Goal: Answer question/provide support: Share knowledge or assist other users

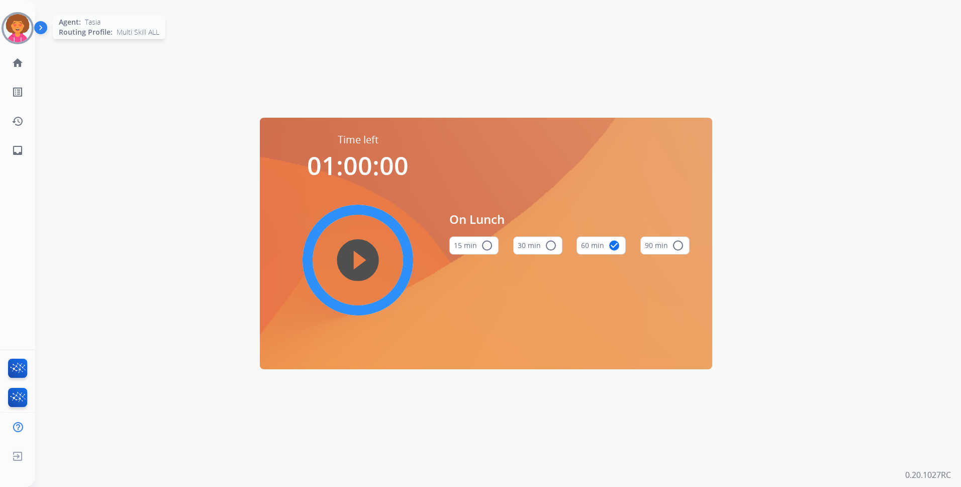
click at [18, 28] on img at bounding box center [18, 28] width 28 height 28
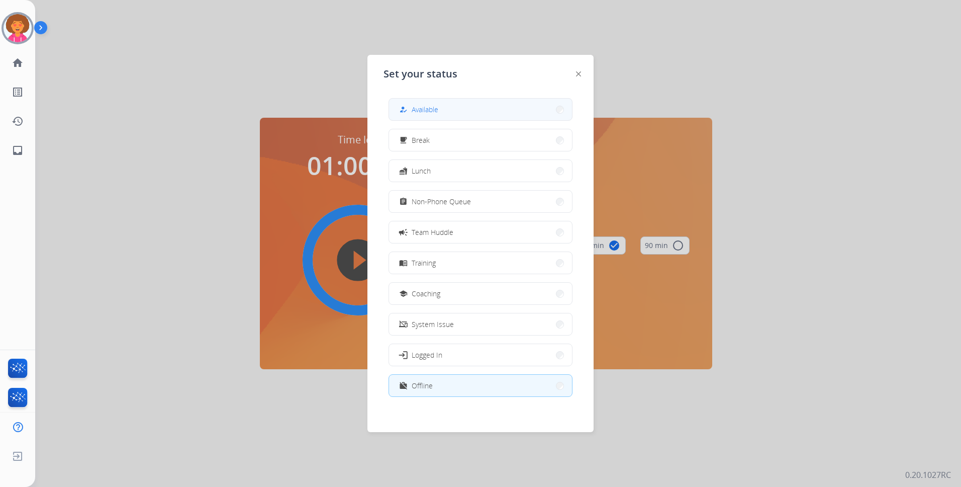
click at [448, 106] on button "how_to_reg Available" at bounding box center [480, 110] width 183 height 22
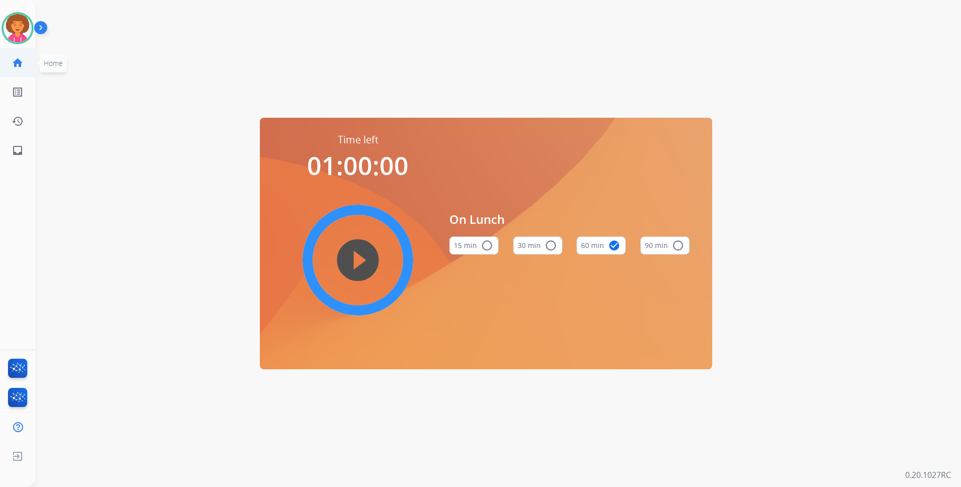
click at [20, 61] on mat-icon "home" at bounding box center [18, 63] width 12 height 12
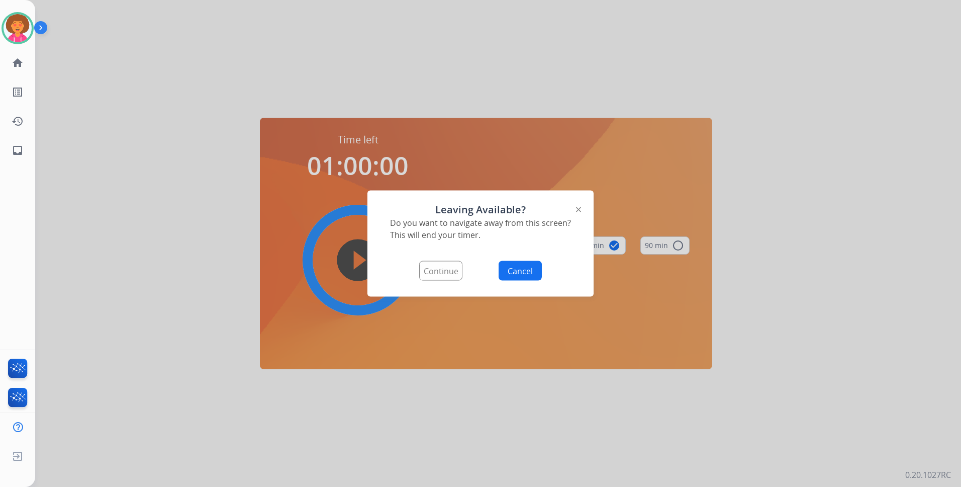
click at [579, 208] on img at bounding box center [578, 209] width 5 height 5
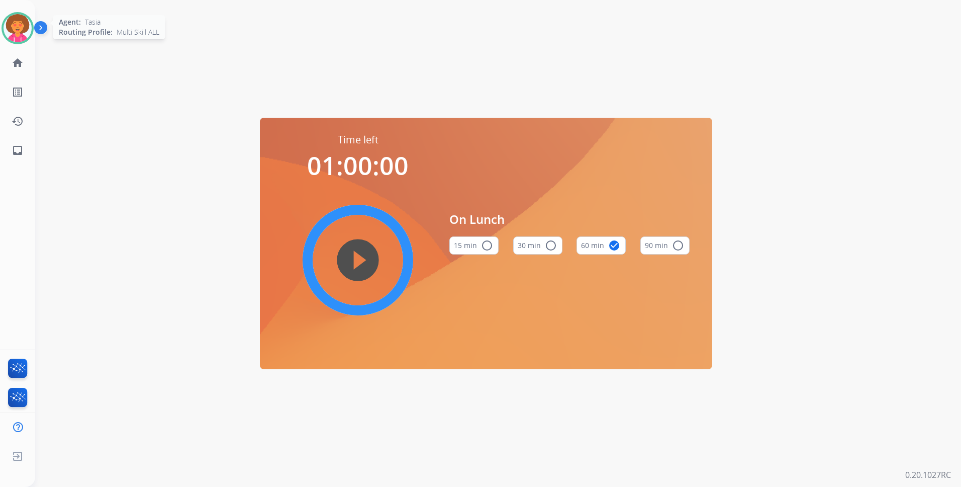
click at [22, 28] on img at bounding box center [18, 28] width 28 height 28
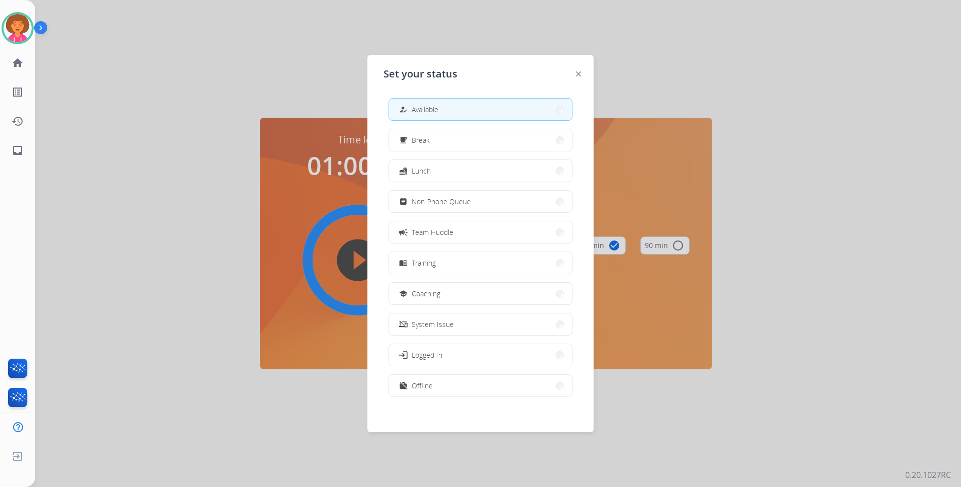
click at [419, 107] on span "Available" at bounding box center [425, 109] width 27 height 11
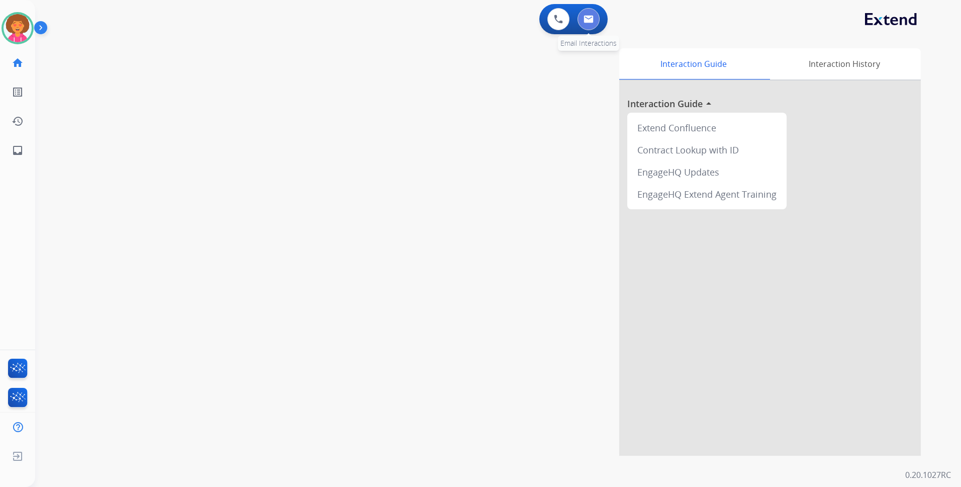
click at [586, 22] on img at bounding box center [589, 19] width 10 height 8
select select "**********"
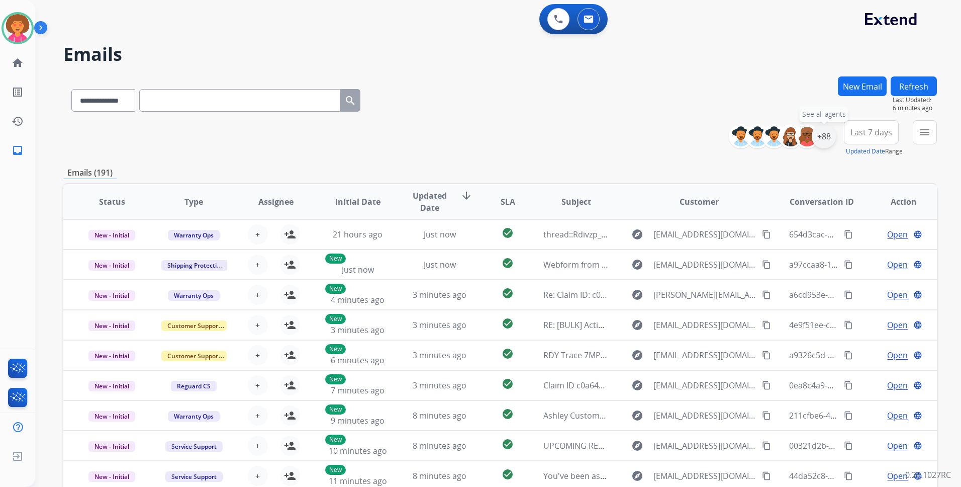
click at [819, 142] on div "+88" at bounding box center [824, 136] width 24 height 24
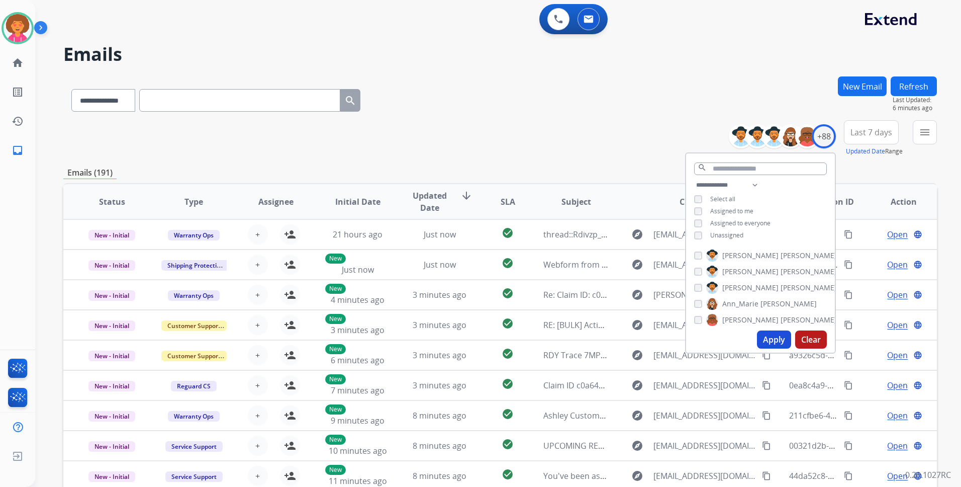
click at [738, 232] on span "Unassigned" at bounding box center [726, 235] width 33 height 9
drag, startPoint x: 763, startPoint y: 338, endPoint x: 764, endPoint y: 333, distance: 5.6
click at [764, 336] on button "Apply" at bounding box center [774, 339] width 34 height 18
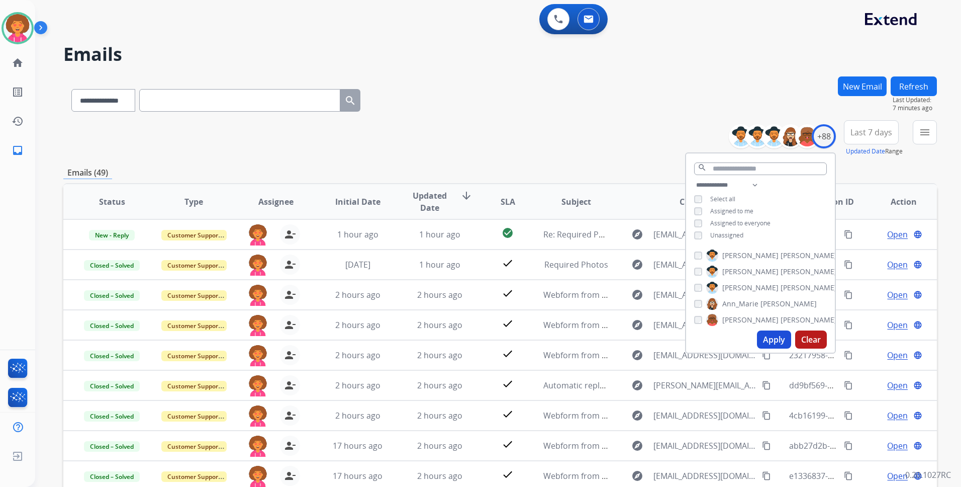
click at [476, 117] on div "**********" at bounding box center [500, 98] width 874 height 44
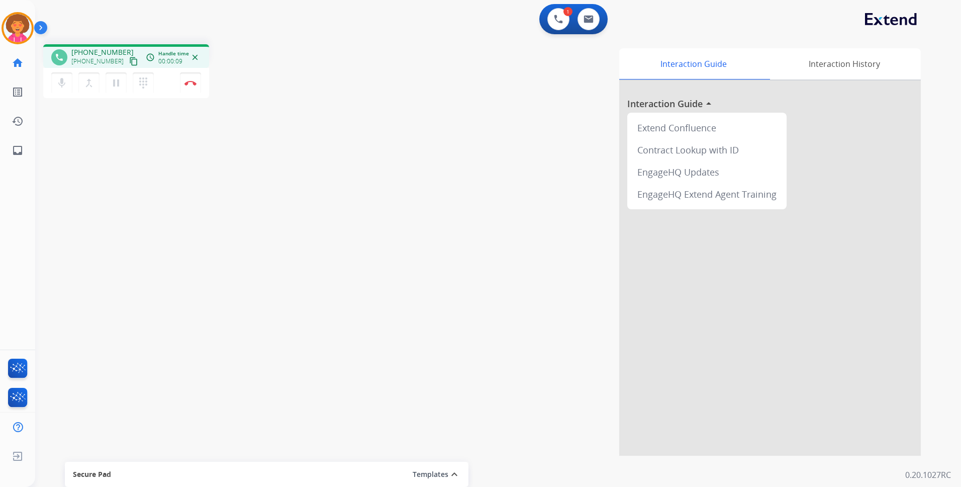
click at [129, 62] on mat-icon "content_copy" at bounding box center [133, 61] width 9 height 9
click at [129, 61] on mat-icon "content_copy" at bounding box center [133, 61] width 9 height 9
click at [191, 86] on button "Disconnect" at bounding box center [190, 82] width 21 height 21
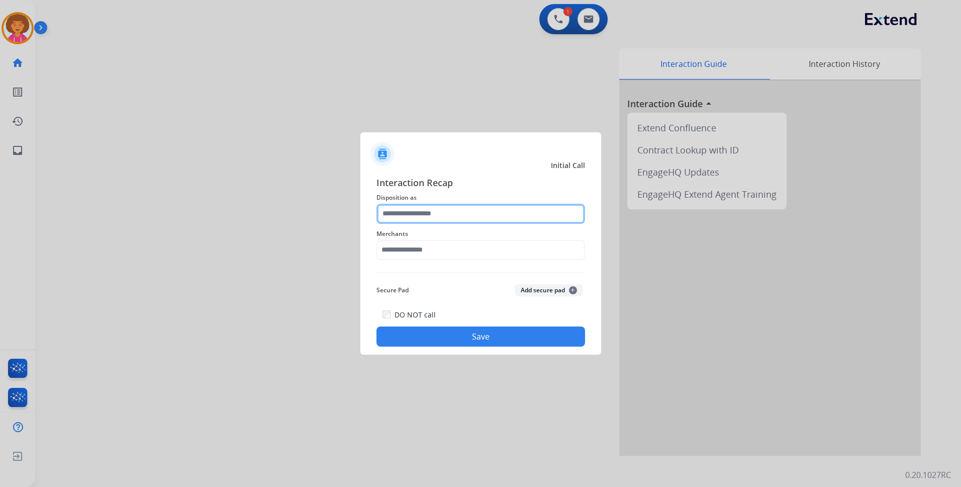
click at [447, 217] on input "text" at bounding box center [480, 214] width 209 height 20
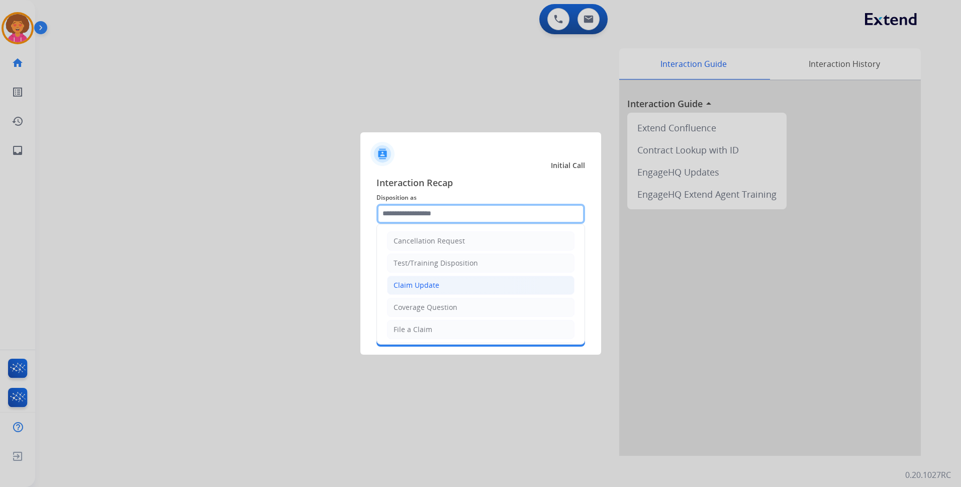
scroll to position [50, 0]
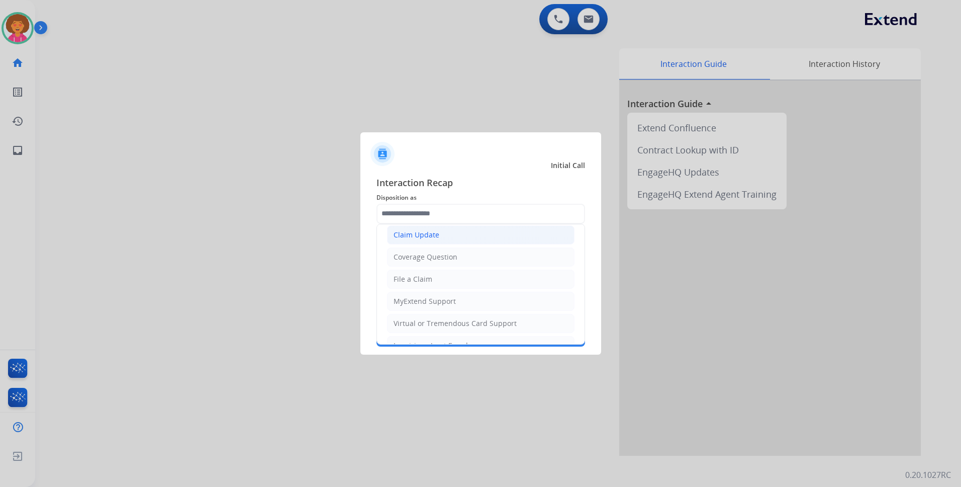
click at [430, 233] on div "Claim Update" at bounding box center [417, 235] width 46 height 10
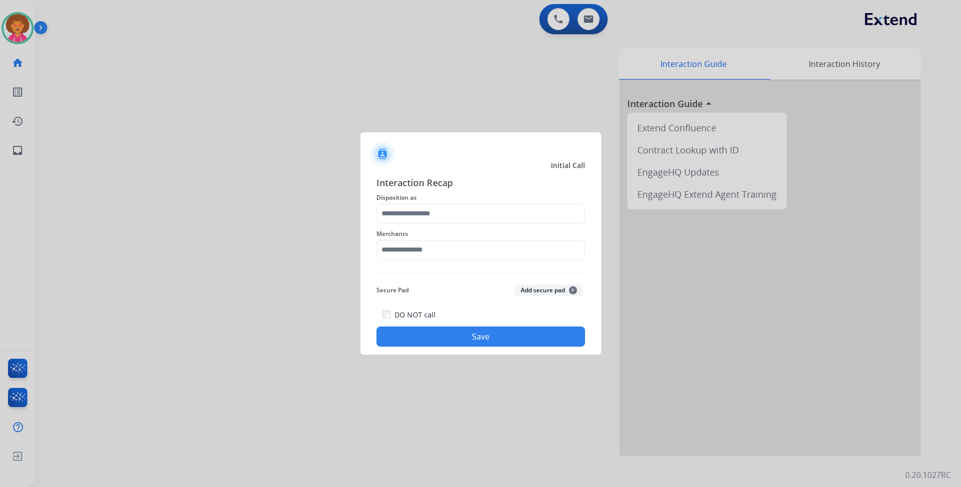
type input "**********"
click at [431, 245] on input "text" at bounding box center [480, 250] width 209 height 20
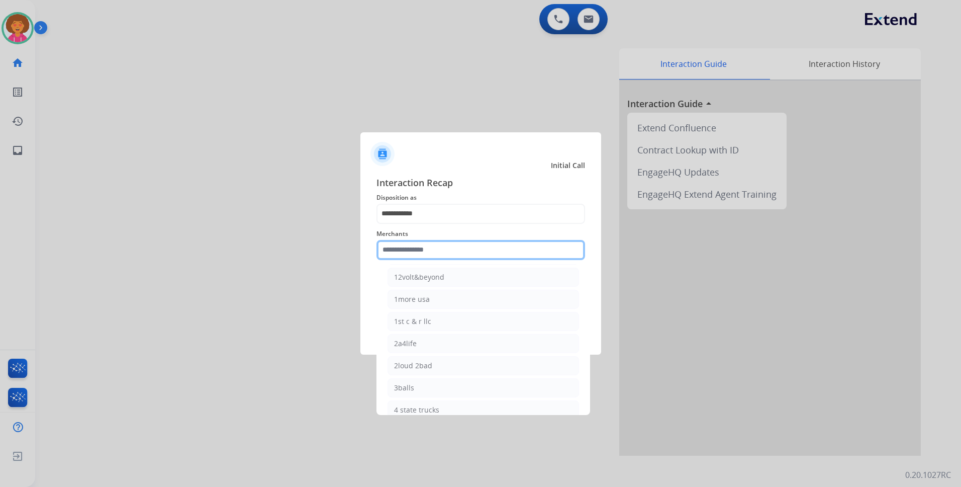
scroll to position [0, 0]
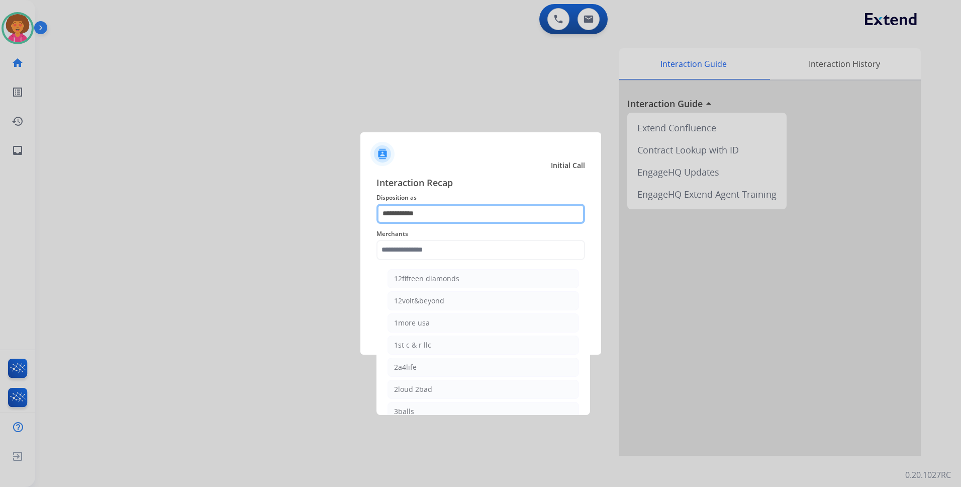
click at [469, 221] on input "**********" at bounding box center [480, 214] width 209 height 20
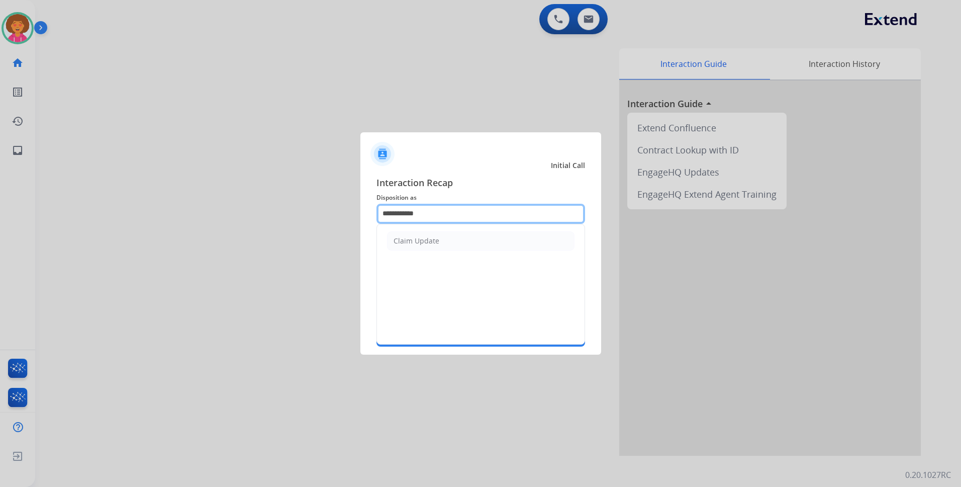
drag, startPoint x: 448, startPoint y: 213, endPoint x: 30, endPoint y: 73, distance: 441.4
click at [0, 103] on app-contact-recap-modal "**********" at bounding box center [0, 243] width 0 height 487
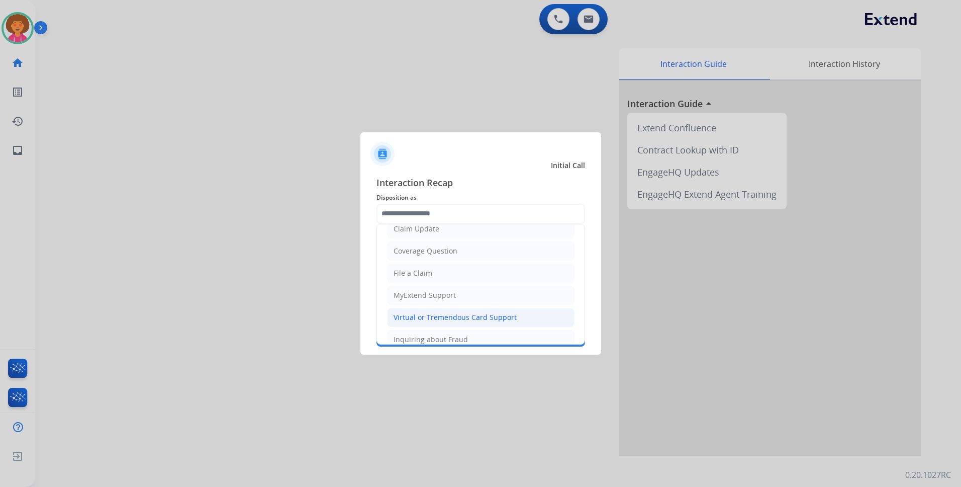
click at [444, 319] on div "Virtual or Tremendous Card Support" at bounding box center [455, 317] width 123 height 10
type input "**********"
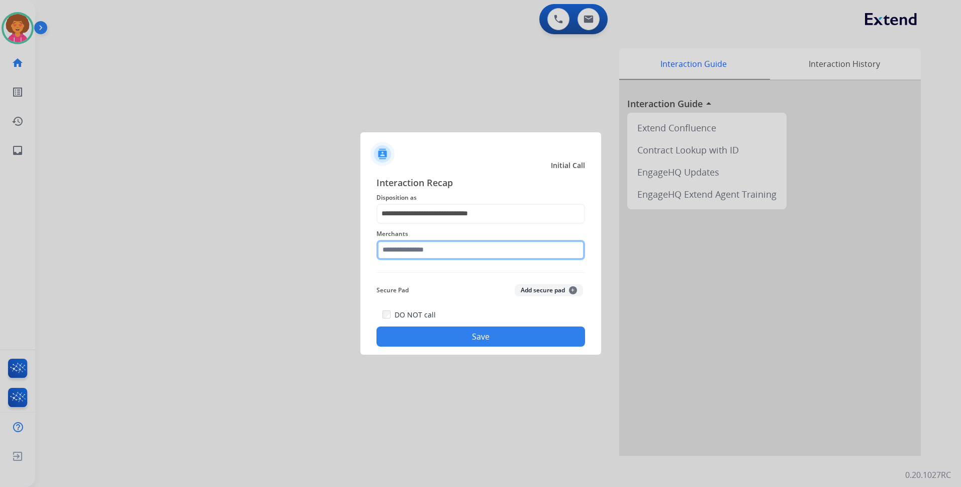
click at [436, 245] on input "text" at bounding box center [480, 250] width 209 height 20
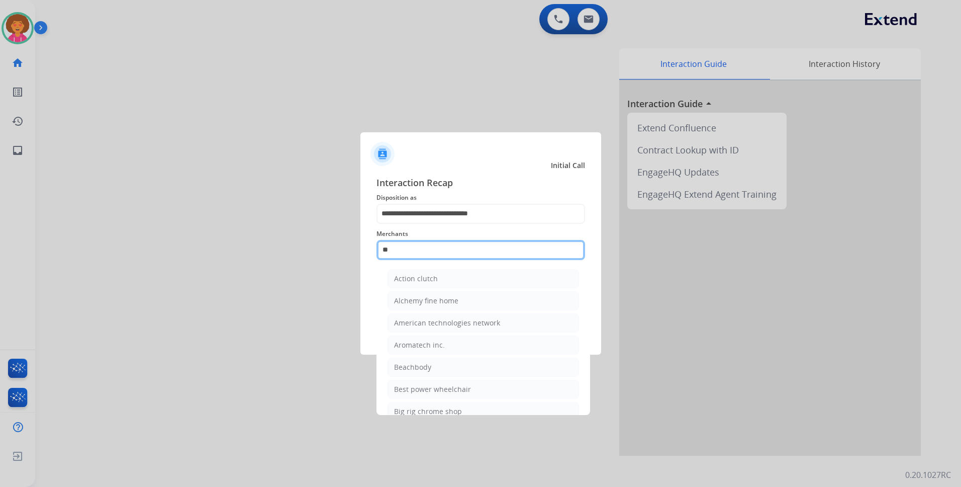
type input "*"
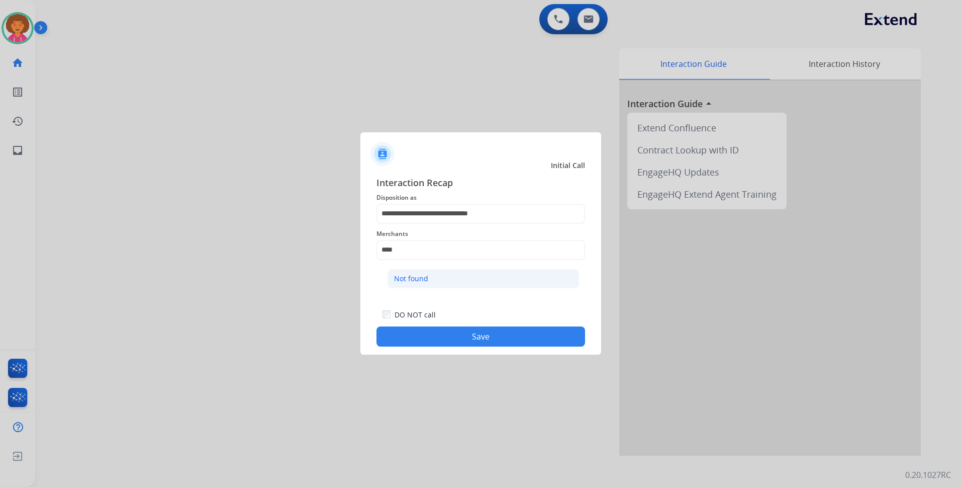
click at [421, 277] on div "Not found" at bounding box center [411, 278] width 34 height 10
type input "*********"
click at [439, 329] on button "Save" at bounding box center [480, 336] width 209 height 20
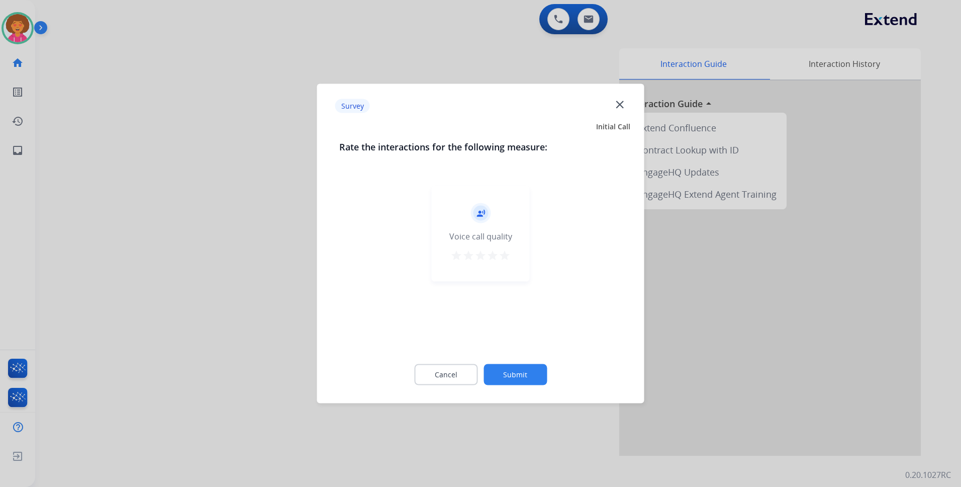
click at [506, 253] on mat-icon "star" at bounding box center [505, 255] width 12 height 12
click at [525, 371] on button "Submit" at bounding box center [515, 374] width 63 height 21
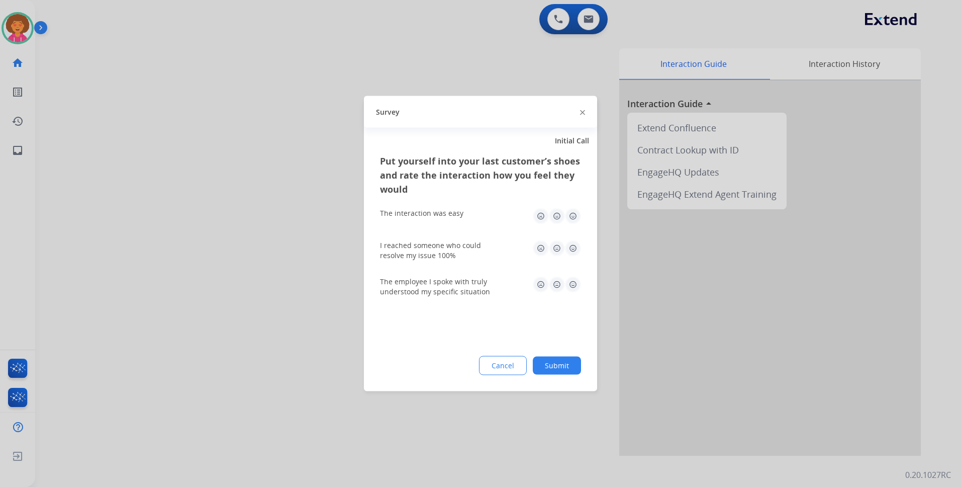
click at [574, 215] on img at bounding box center [573, 216] width 16 height 16
click at [577, 245] on img at bounding box center [573, 248] width 16 height 16
click at [570, 277] on img at bounding box center [573, 284] width 16 height 16
click at [557, 360] on button "Submit" at bounding box center [557, 365] width 48 height 18
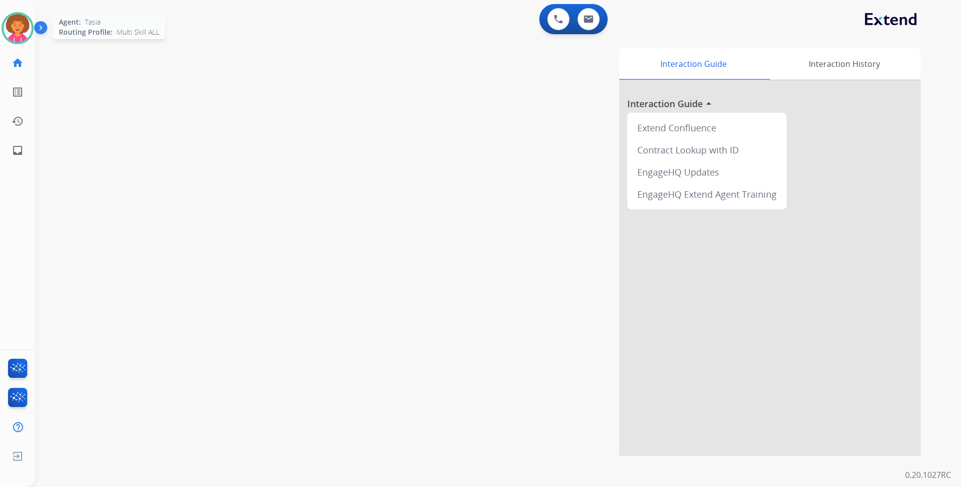
click at [20, 36] on img at bounding box center [18, 28] width 28 height 28
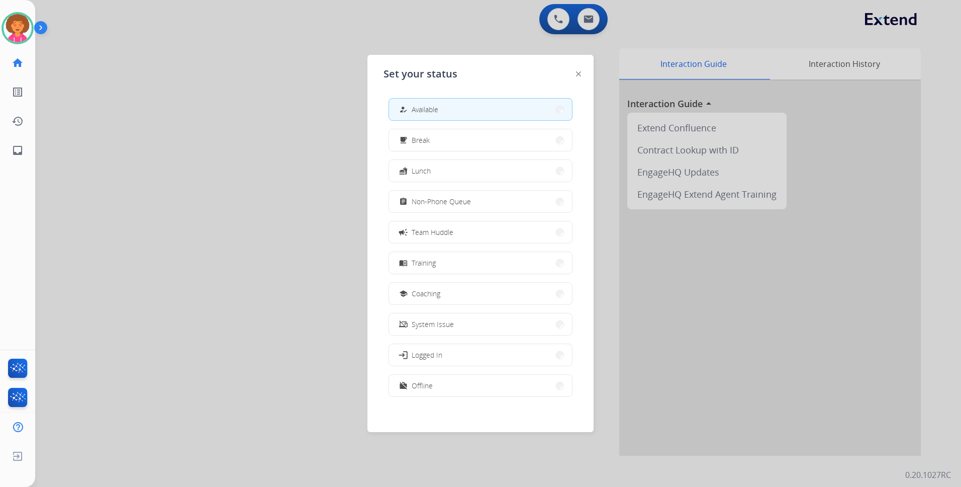
click at [164, 314] on div at bounding box center [480, 243] width 961 height 487
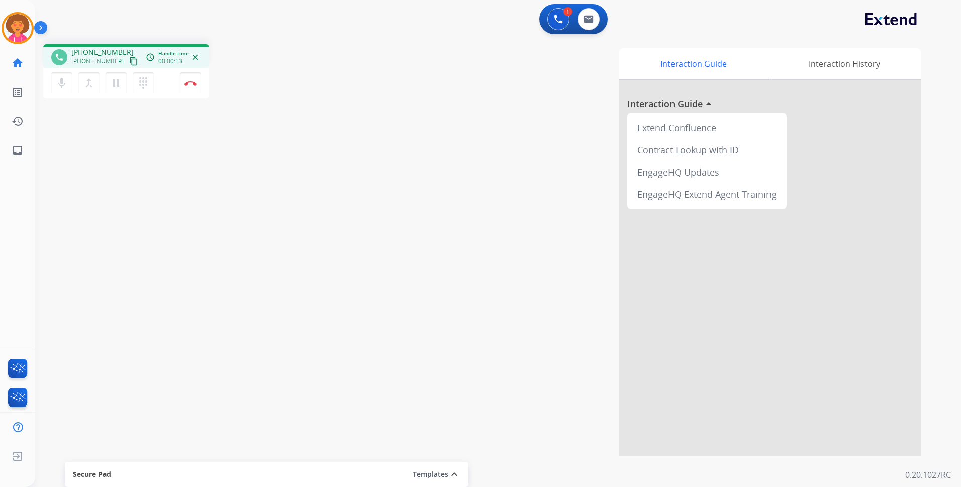
click at [129, 62] on mat-icon "content_copy" at bounding box center [133, 61] width 9 height 9
click at [188, 86] on button "Disconnect" at bounding box center [190, 82] width 21 height 21
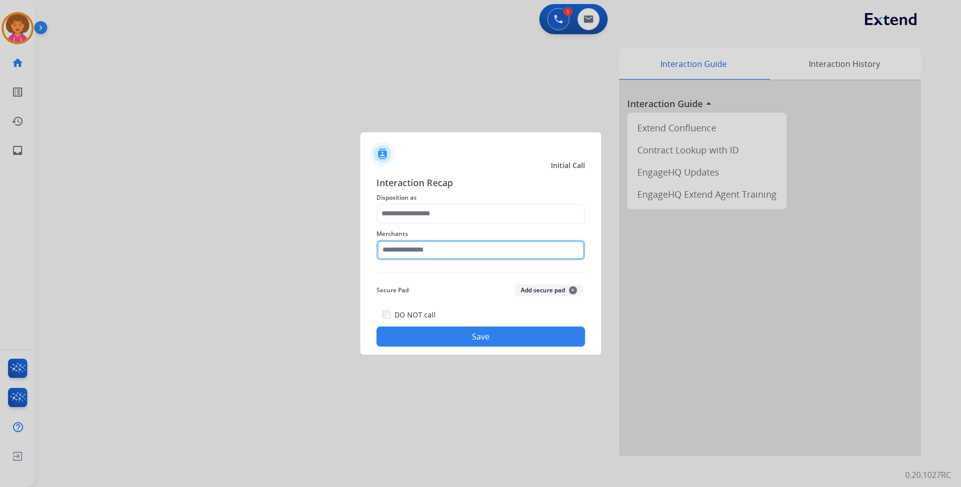
click at [435, 248] on input "text" at bounding box center [480, 250] width 209 height 20
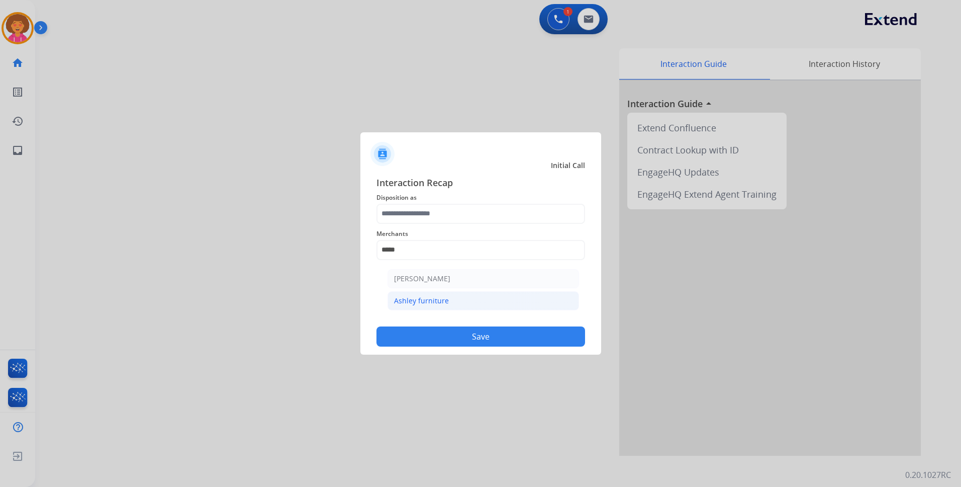
click at [476, 297] on li "Ashley furniture" at bounding box center [484, 300] width 192 height 19
type input "**********"
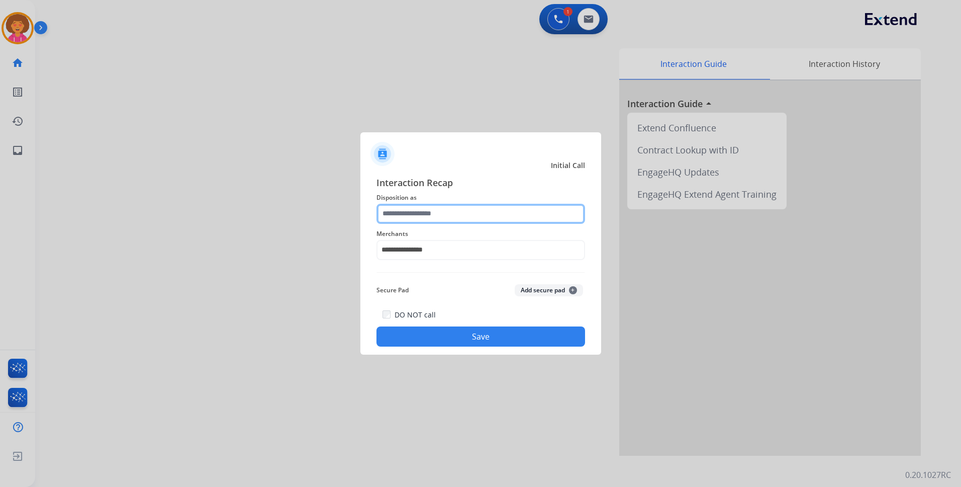
click at [468, 211] on input "text" at bounding box center [480, 214] width 209 height 20
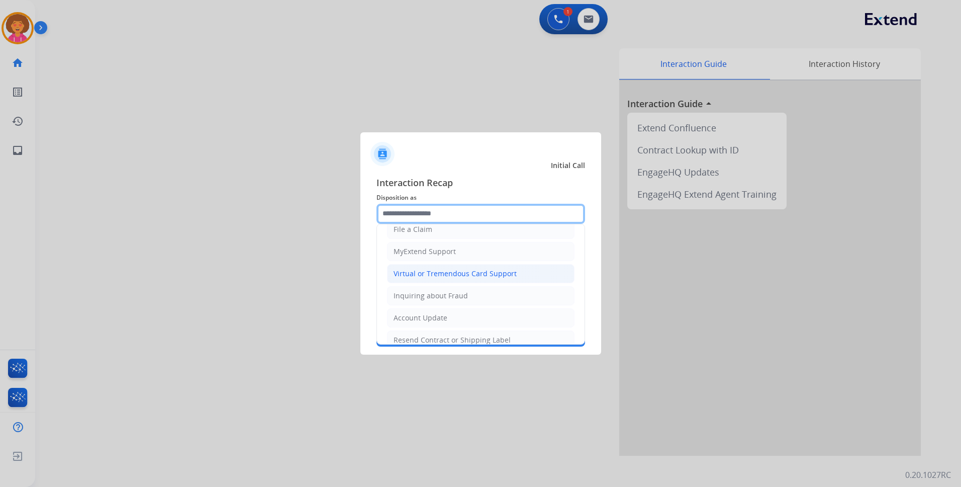
scroll to position [101, 0]
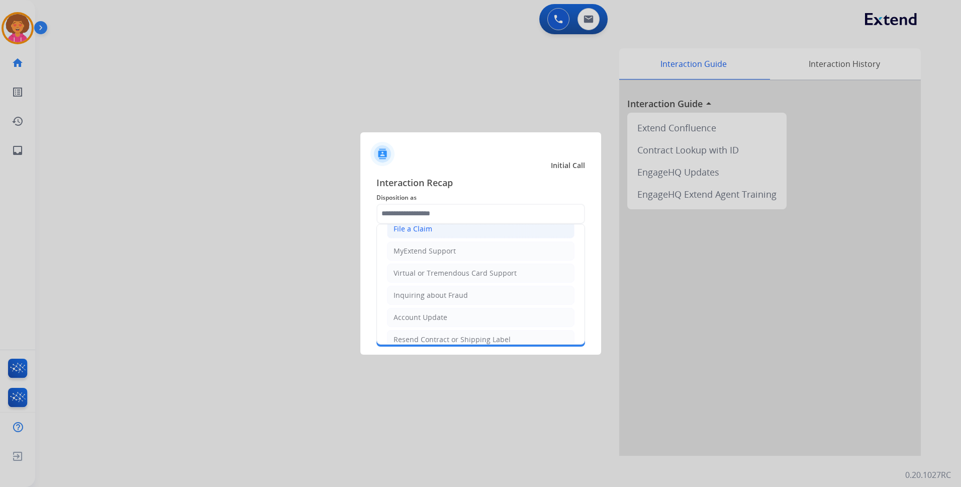
click at [438, 232] on li "File a Claim" at bounding box center [480, 228] width 187 height 19
type input "**********"
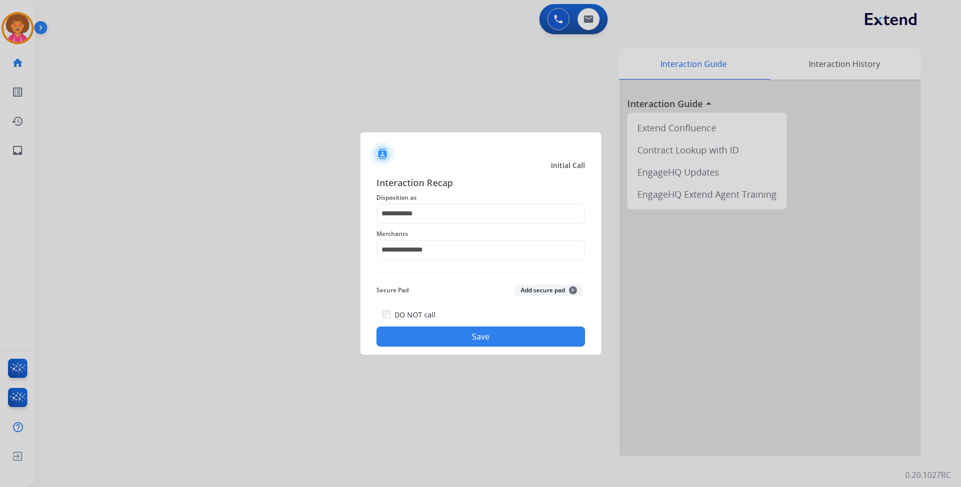
click at [462, 329] on button "Save" at bounding box center [480, 336] width 209 height 20
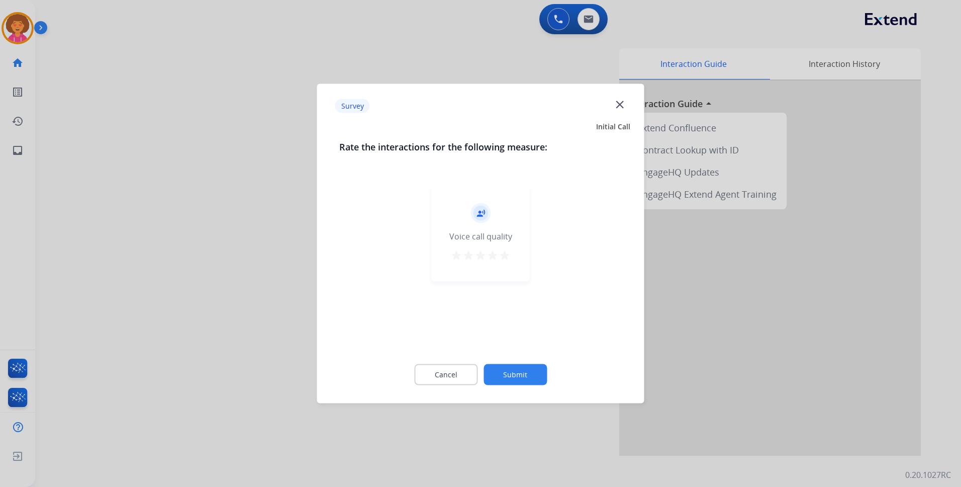
click at [505, 256] on mat-icon "star" at bounding box center [505, 255] width 12 height 12
click at [513, 368] on button "Submit" at bounding box center [515, 374] width 63 height 21
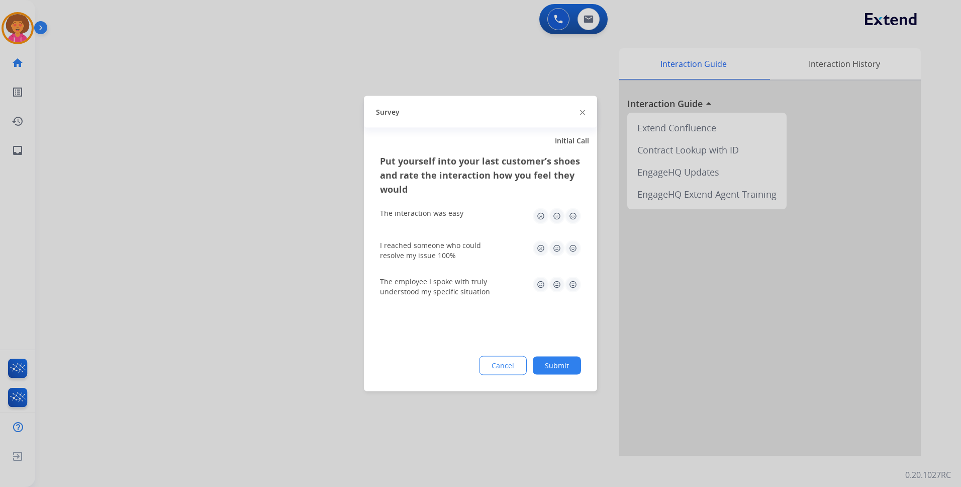
click at [574, 248] on img at bounding box center [573, 248] width 16 height 16
click at [574, 210] on img at bounding box center [573, 216] width 16 height 16
drag, startPoint x: 572, startPoint y: 286, endPoint x: 566, endPoint y: 302, distance: 17.2
click at [573, 285] on img at bounding box center [573, 284] width 16 height 16
click at [553, 361] on button "Submit" at bounding box center [557, 365] width 48 height 18
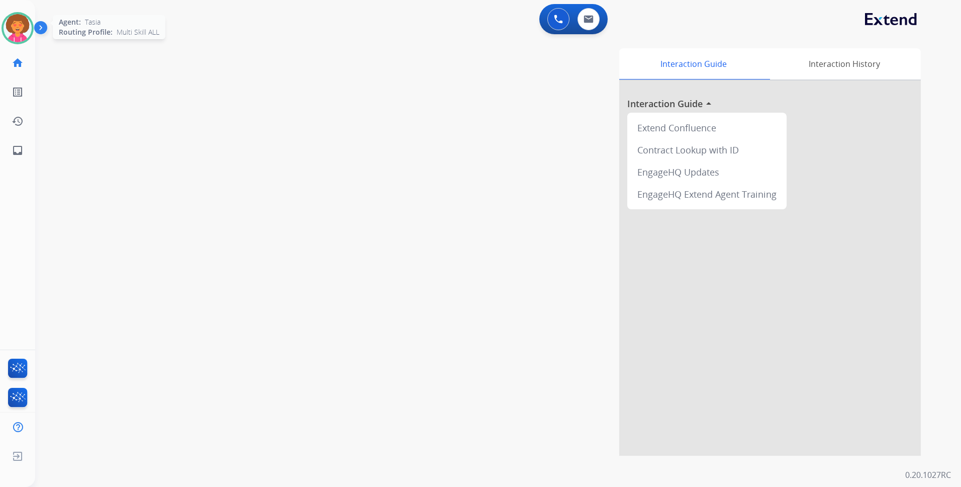
click at [21, 24] on img at bounding box center [18, 28] width 28 height 28
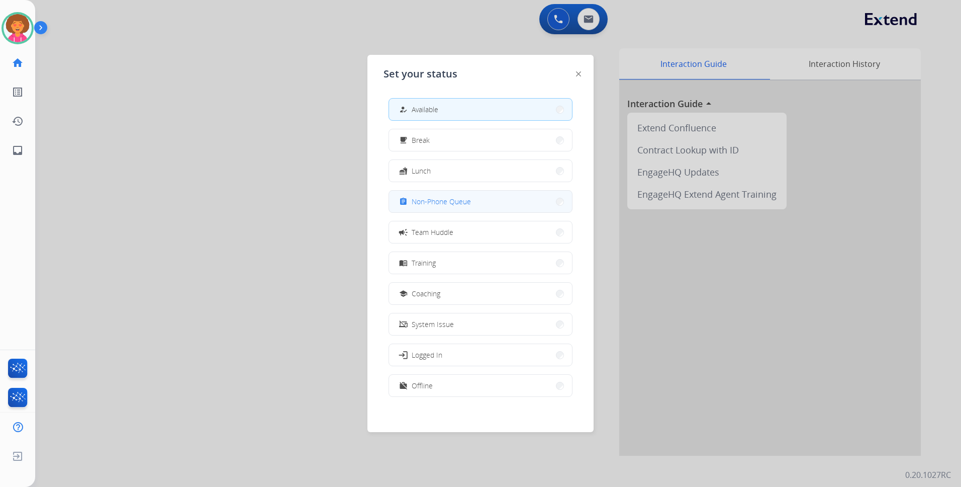
click at [447, 206] on span "Non-Phone Queue" at bounding box center [441, 201] width 59 height 11
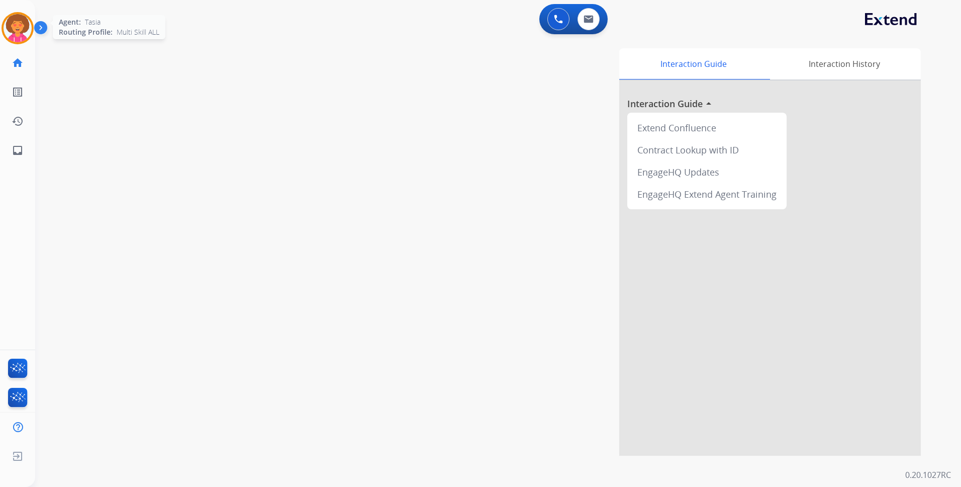
click at [24, 23] on img at bounding box center [18, 28] width 28 height 28
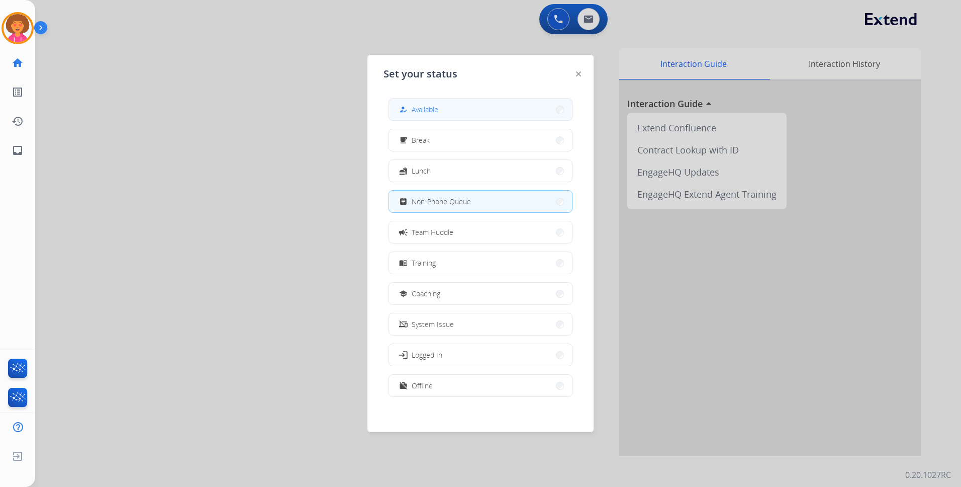
click at [456, 112] on button "how_to_reg Available" at bounding box center [480, 110] width 183 height 22
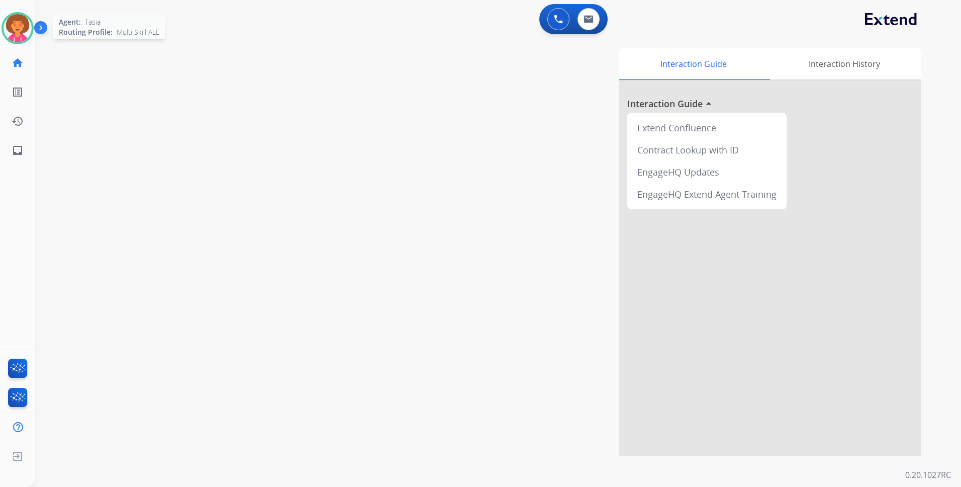
click at [23, 26] on img at bounding box center [18, 28] width 28 height 28
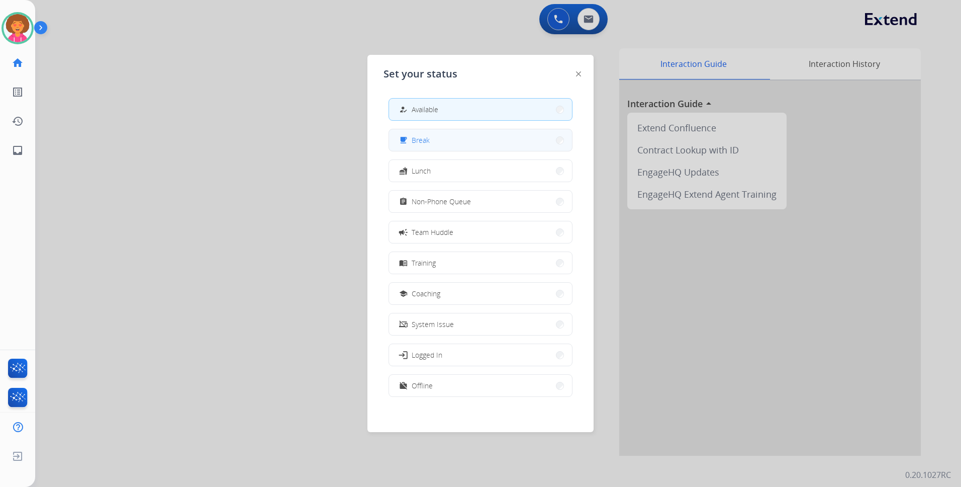
click at [453, 144] on button "free_breakfast Break" at bounding box center [480, 140] width 183 height 22
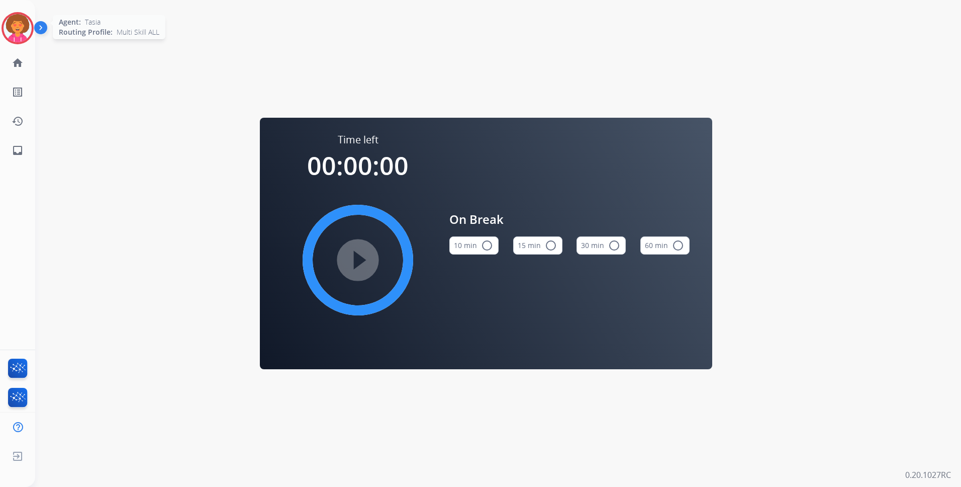
click at [23, 25] on img at bounding box center [18, 28] width 28 height 28
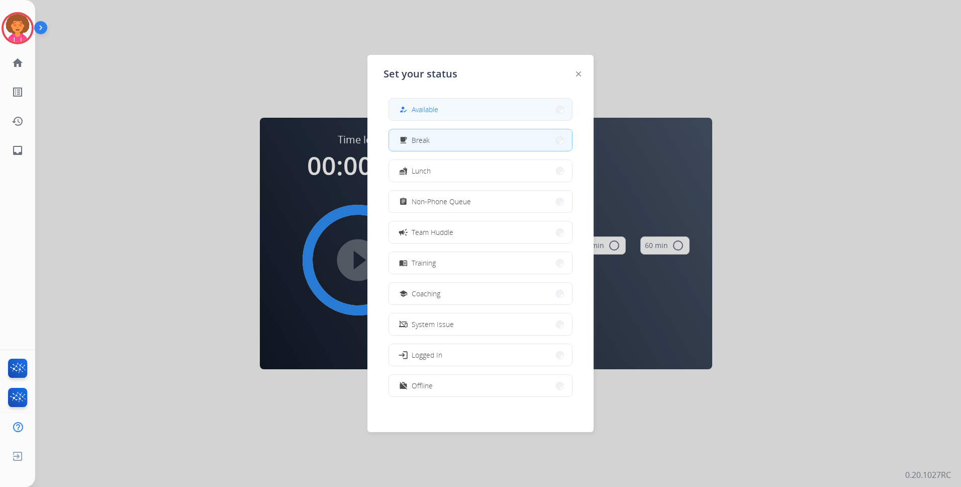
click at [416, 108] on span "Available" at bounding box center [425, 109] width 27 height 11
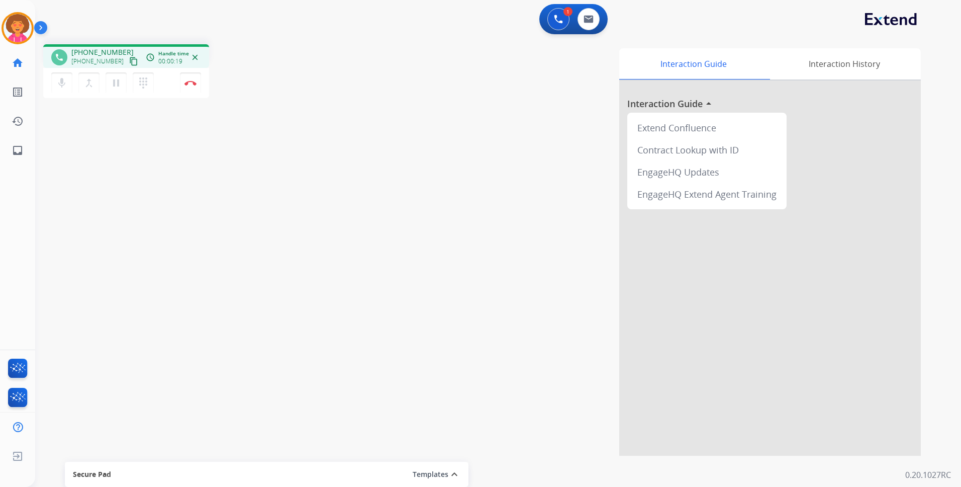
click at [129, 63] on mat-icon "content_copy" at bounding box center [133, 61] width 9 height 9
click at [191, 83] on img at bounding box center [190, 82] width 12 height 5
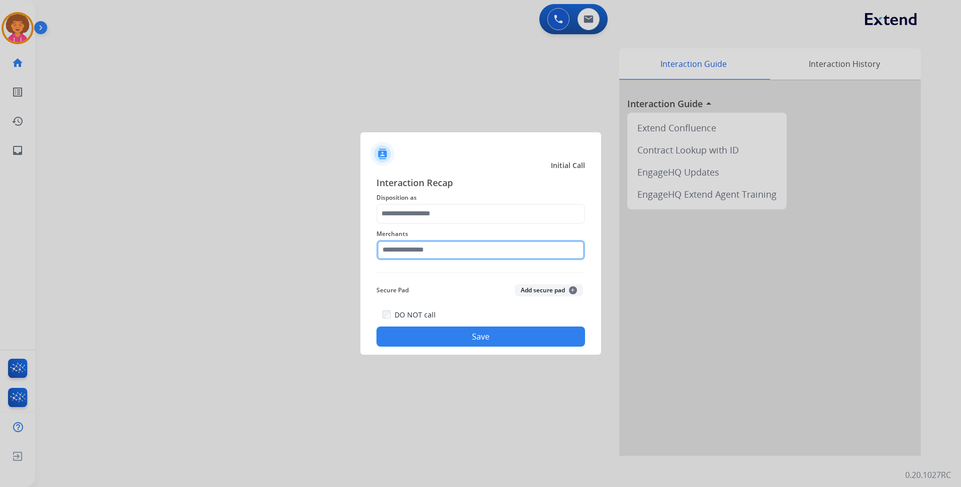
click at [430, 252] on input "text" at bounding box center [480, 250] width 209 height 20
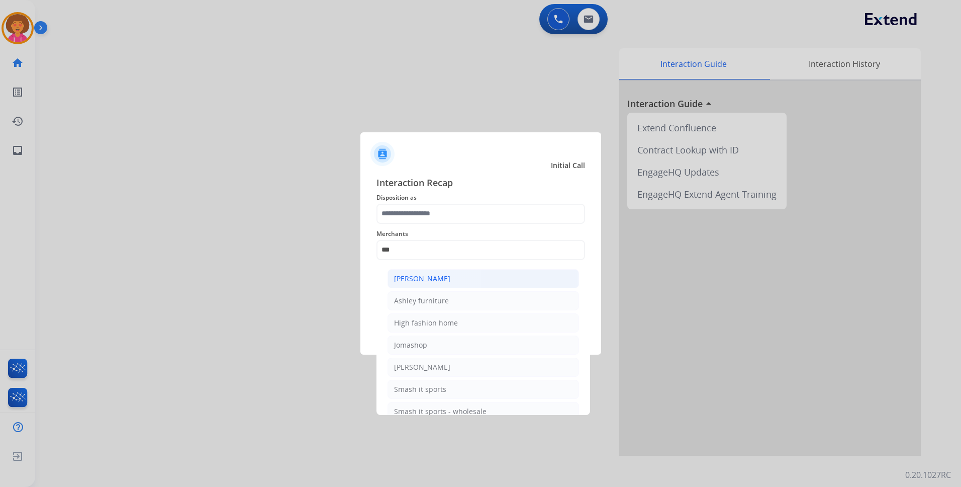
click at [437, 276] on div "[PERSON_NAME]" at bounding box center [422, 278] width 56 height 10
type input "**********"
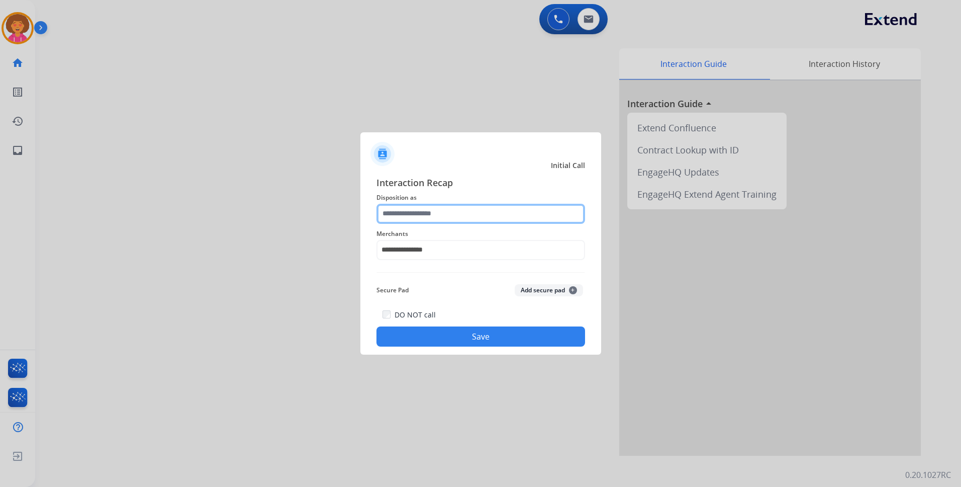
click at [427, 210] on input "text" at bounding box center [480, 214] width 209 height 20
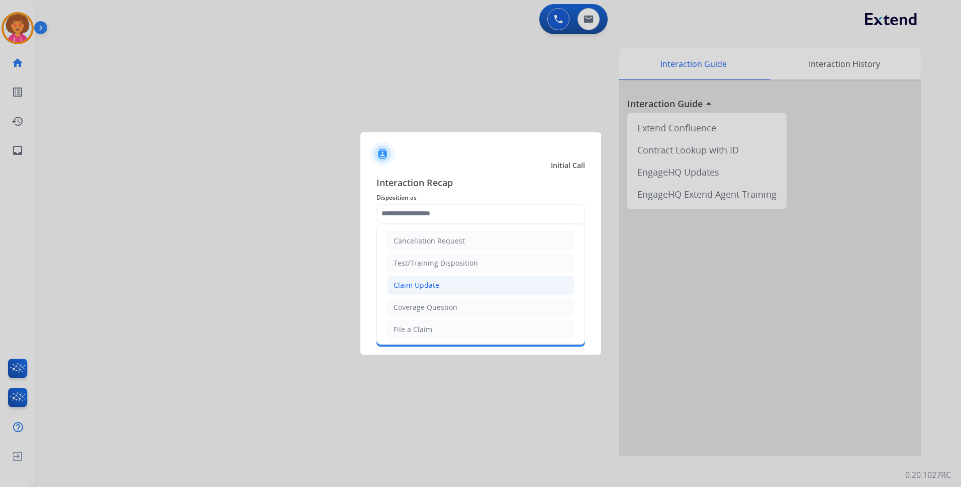
click at [433, 283] on div "Claim Update" at bounding box center [417, 285] width 46 height 10
type input "**********"
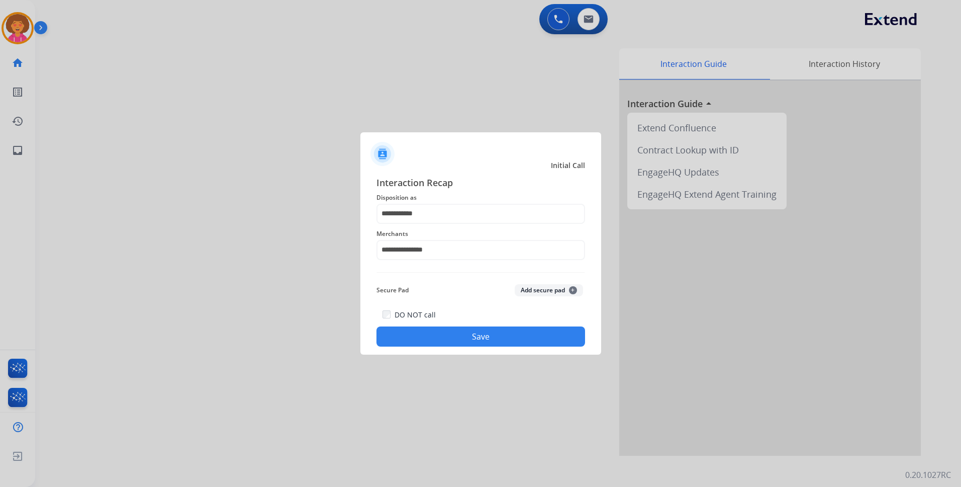
click at [469, 332] on button "Save" at bounding box center [480, 336] width 209 height 20
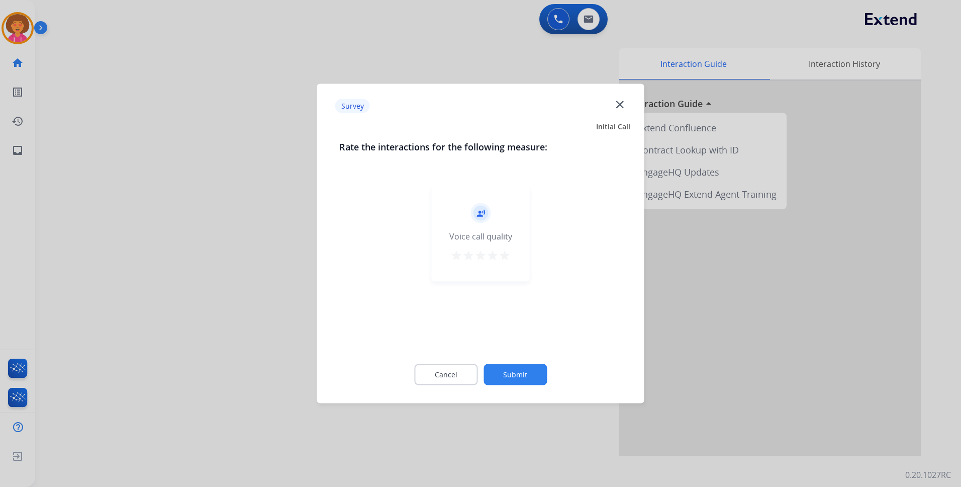
click at [504, 255] on mat-icon "star" at bounding box center [505, 255] width 12 height 12
click at [523, 369] on button "Submit" at bounding box center [515, 374] width 63 height 21
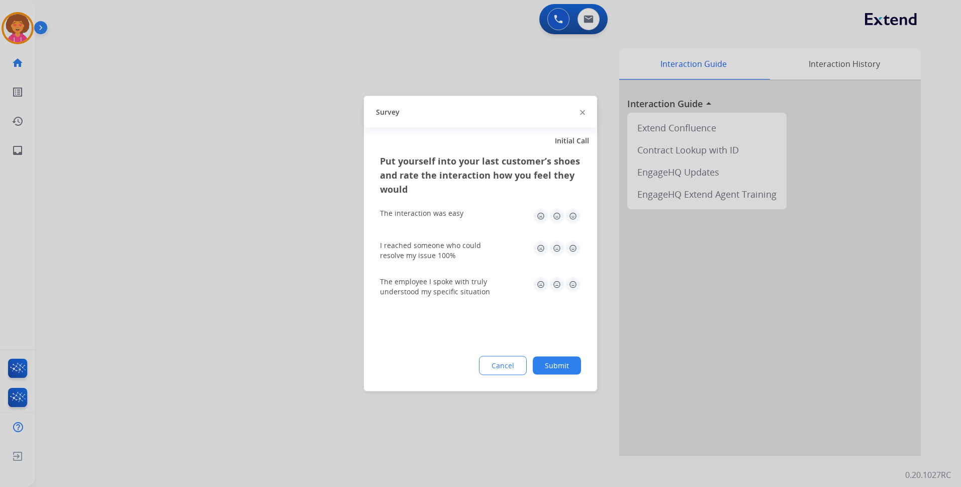
click at [575, 215] on img at bounding box center [573, 216] width 16 height 16
click at [572, 245] on img at bounding box center [573, 248] width 16 height 16
click at [576, 283] on img at bounding box center [573, 284] width 16 height 16
click at [562, 363] on button "Submit" at bounding box center [557, 365] width 48 height 18
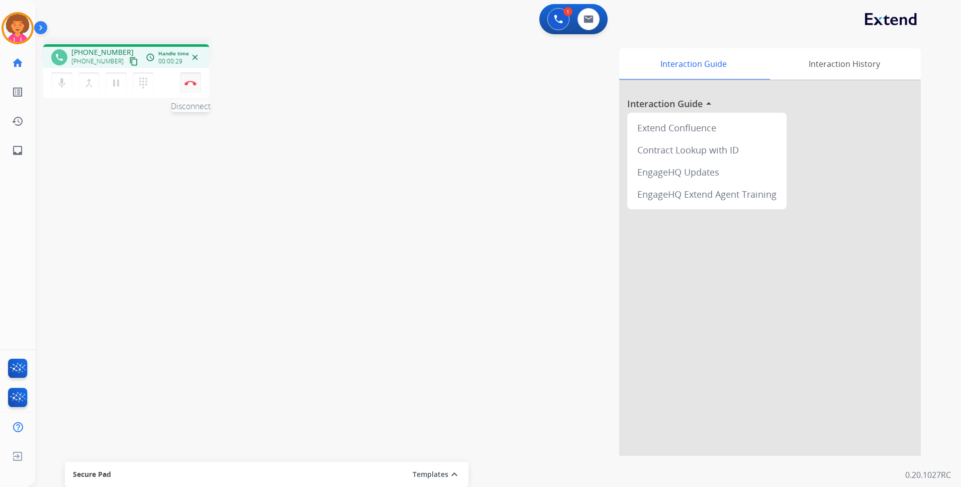
click at [190, 84] on img at bounding box center [190, 82] width 12 height 5
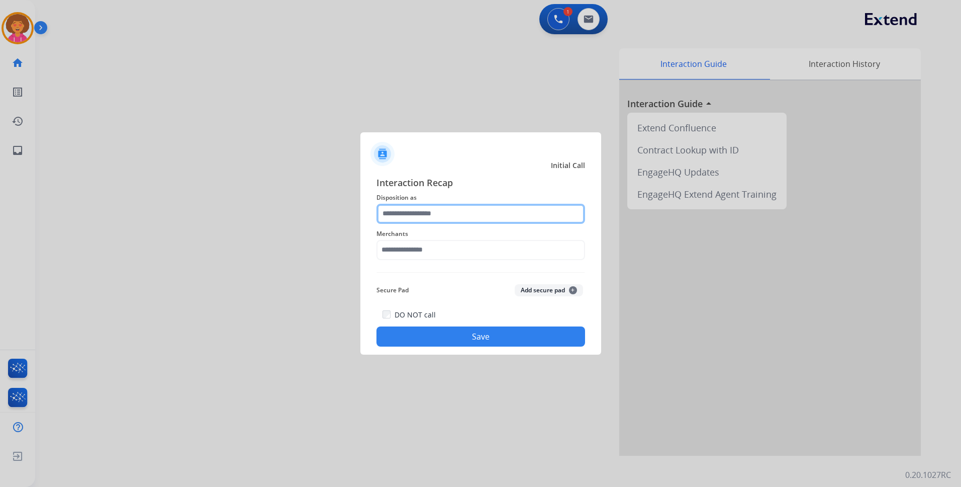
click at [445, 216] on input "text" at bounding box center [480, 214] width 209 height 20
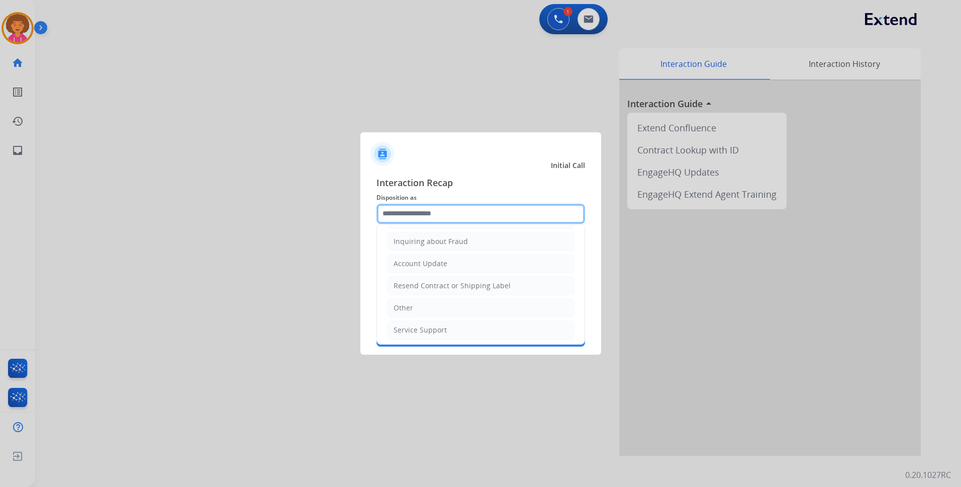
scroll to position [157, 0]
click at [422, 305] on li "Other" at bounding box center [480, 305] width 187 height 19
type input "*****"
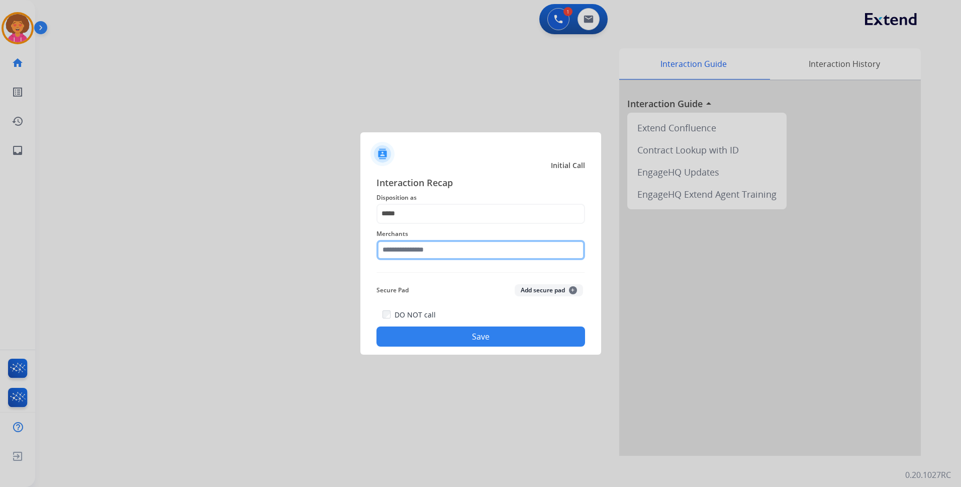
click at [455, 247] on input "text" at bounding box center [480, 250] width 209 height 20
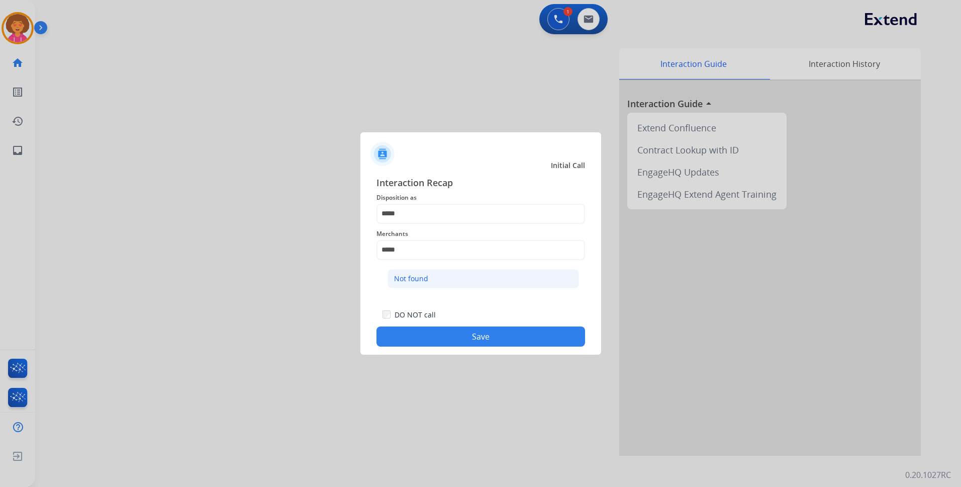
click at [454, 281] on li "Not found" at bounding box center [484, 278] width 192 height 19
type input "*********"
click at [462, 334] on button "Save" at bounding box center [480, 336] width 209 height 20
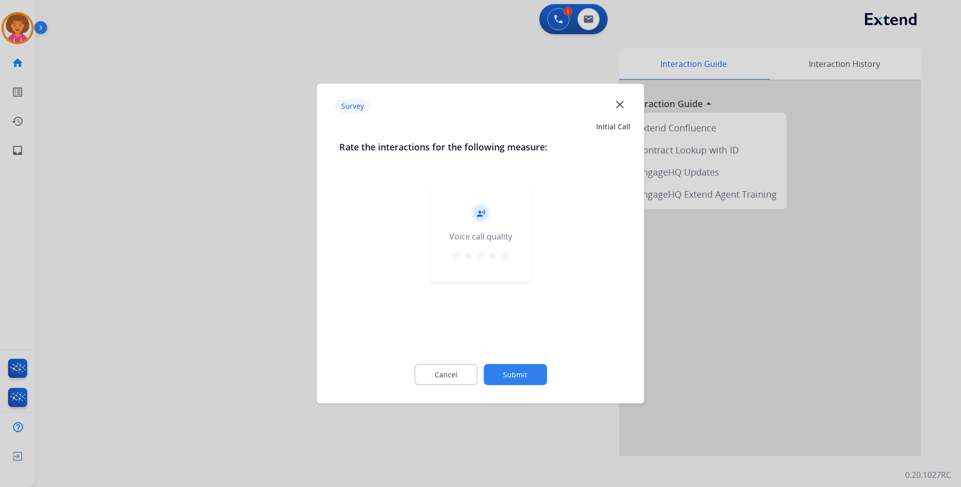
click at [502, 256] on mat-icon "star" at bounding box center [505, 255] width 12 height 12
click at [517, 372] on button "Submit" at bounding box center [515, 374] width 63 height 21
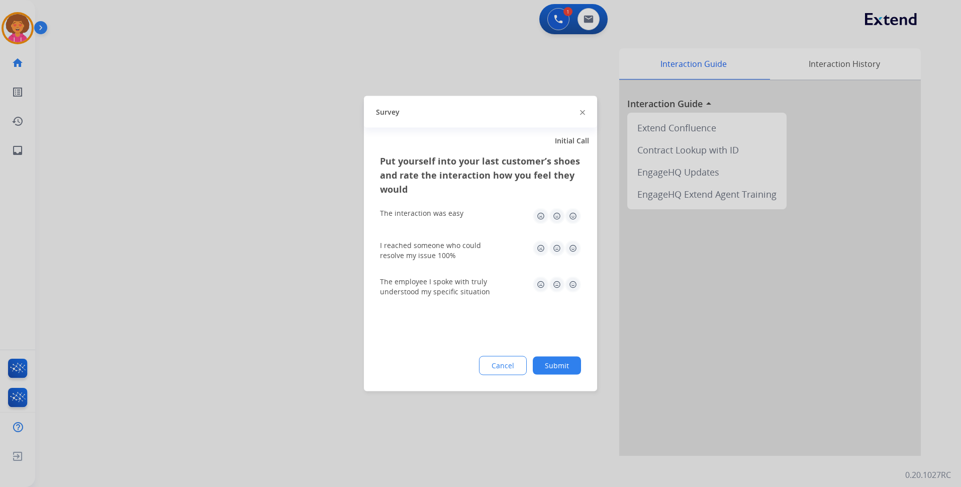
click at [573, 214] on img at bounding box center [573, 216] width 16 height 16
click at [573, 246] on img at bounding box center [573, 248] width 16 height 16
drag, startPoint x: 573, startPoint y: 280, endPoint x: 571, endPoint y: 326, distance: 46.3
click at [573, 281] on img at bounding box center [573, 284] width 16 height 16
click at [552, 363] on button "Submit" at bounding box center [557, 365] width 48 height 18
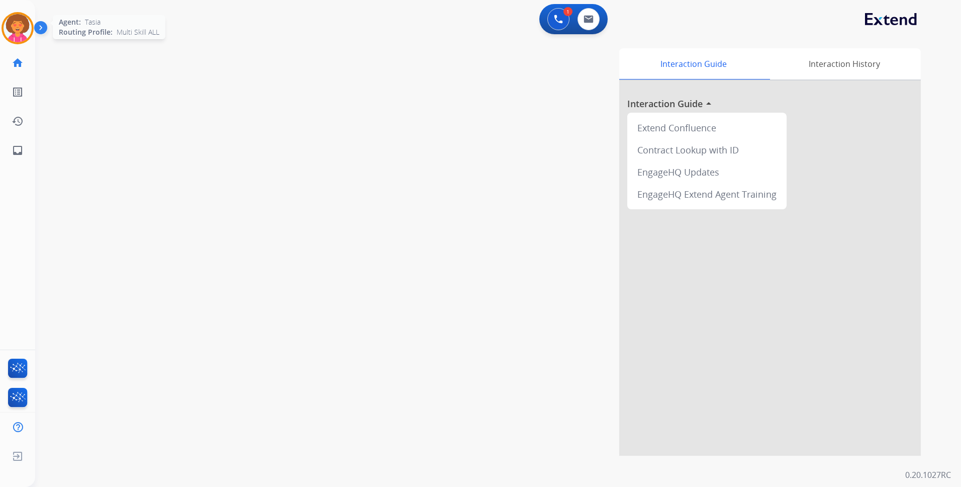
click at [27, 29] on img at bounding box center [18, 28] width 28 height 28
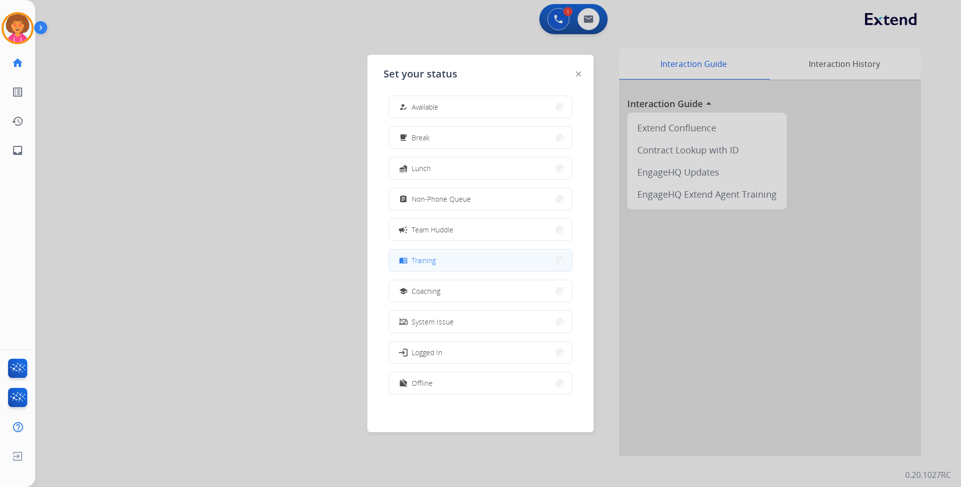
scroll to position [3, 0]
click at [506, 377] on button "work_off Offline" at bounding box center [480, 382] width 183 height 22
